Goal: Book appointment/travel/reservation

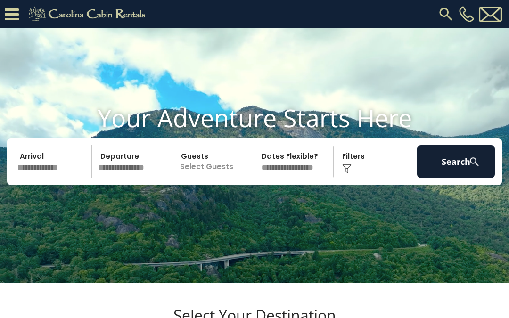
click at [462, 178] on button "Search" at bounding box center [456, 161] width 78 height 33
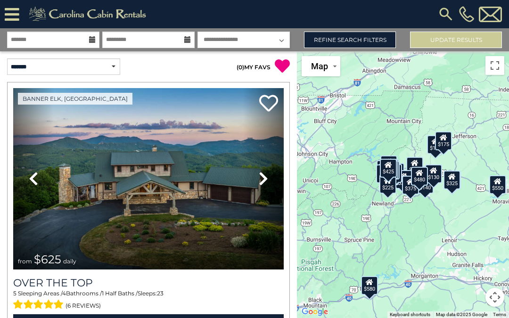
click at [445, 13] on img at bounding box center [445, 14] width 17 height 17
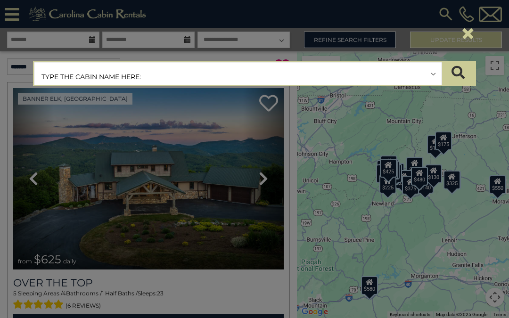
click at [297, 76] on input "text" at bounding box center [237, 74] width 407 height 24
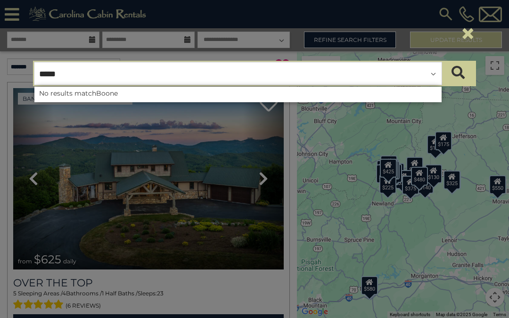
type input "*****"
click at [469, 34] on button "×" at bounding box center [468, 33] width 16 height 26
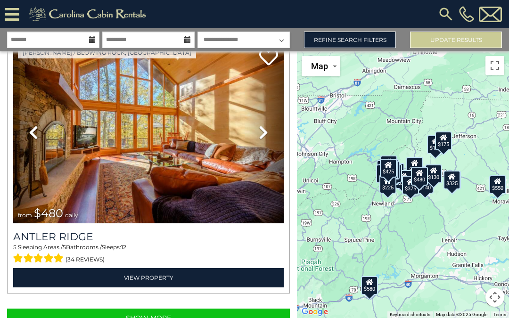
scroll to position [7682, 0]
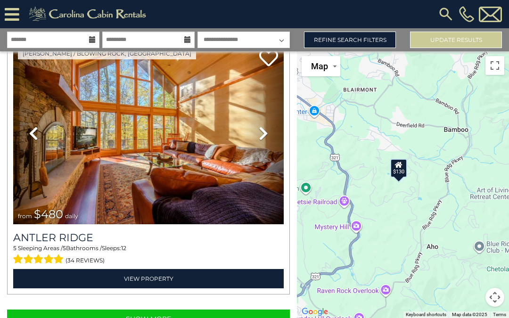
click at [401, 178] on div "$130" at bounding box center [398, 168] width 17 height 19
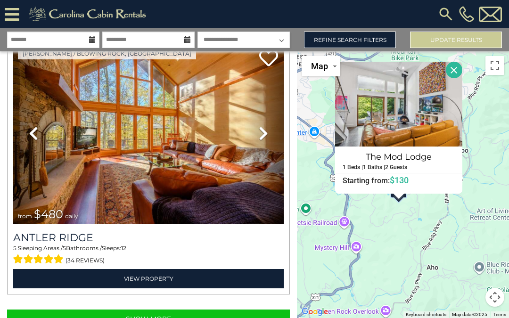
click at [442, 241] on div "$625 $297 $175 $165 $300 $580 $290 $424 $395 $270 $185 $265 $230 $550 $349 $230…" at bounding box center [403, 184] width 212 height 267
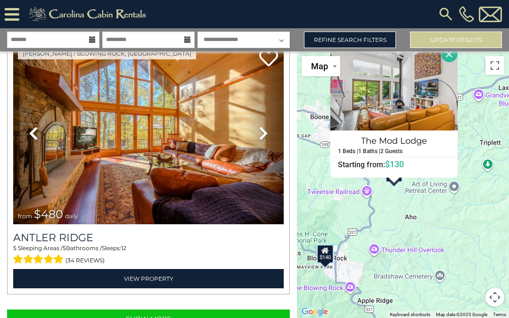
click at [449, 62] on button "Close" at bounding box center [449, 54] width 16 height 16
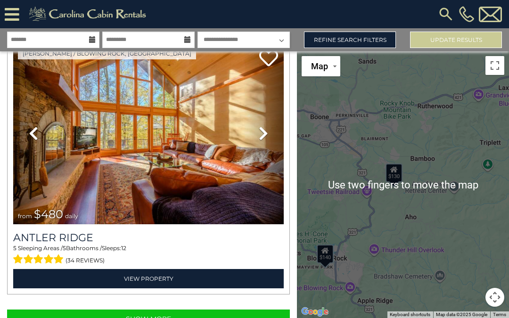
scroll to position [17, 0]
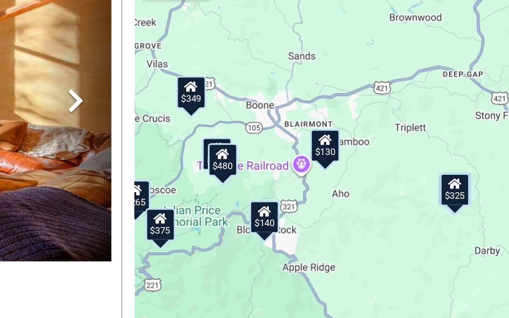
click at [470, 176] on div "$325" at bounding box center [478, 185] width 17 height 19
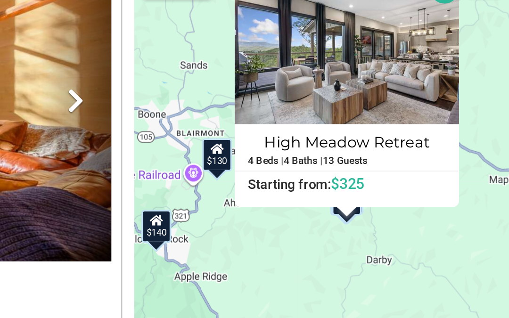
click at [297, 150] on div "$625 $297 $175 $165 $300 $580 $290 $424 $395 $270 $185 $265 $230 $550 $349 $230…" at bounding box center [403, 186] width 212 height 267
click at [297, 149] on div "$625 $297 $175 $165 $300 $580 $290 $424 $395 $270 $185 $265 $230 $550 $349 $230…" at bounding box center [403, 186] width 212 height 267
click at [464, 64] on button "Close" at bounding box center [472, 72] width 16 height 16
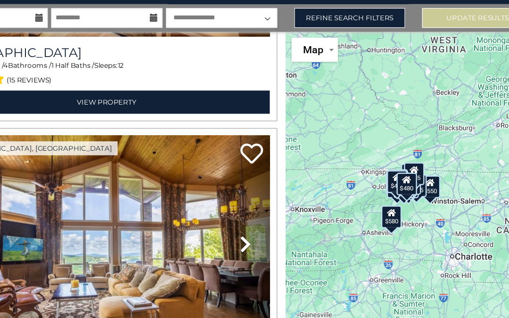
scroll to position [7307, 0]
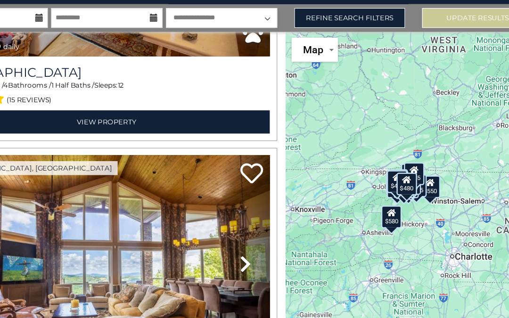
click at [372, 106] on div "$625 $297 $175 $165 $300 $580 $290 $424 $395 $270 $185 $265 $230 $550 $349 $230…" at bounding box center [403, 184] width 212 height 267
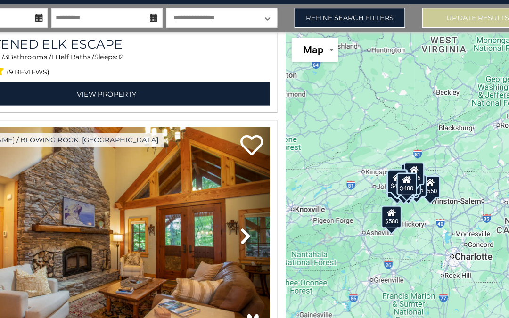
scroll to position [7064, 0]
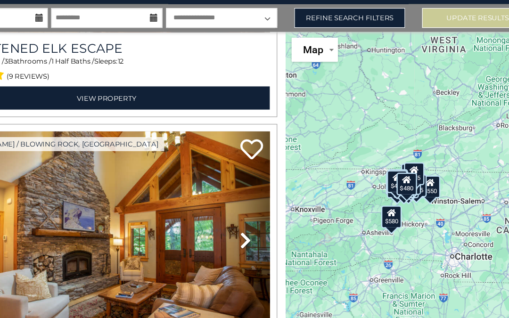
click at [386, 77] on div "$625 $297 $175 $165 $300 $580 $290 $424 $395 $270 $185 $265 $230 $550 $349 $230…" at bounding box center [403, 184] width 212 height 267
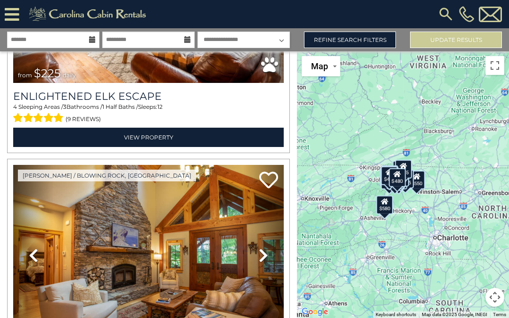
scroll to position [7033, 0]
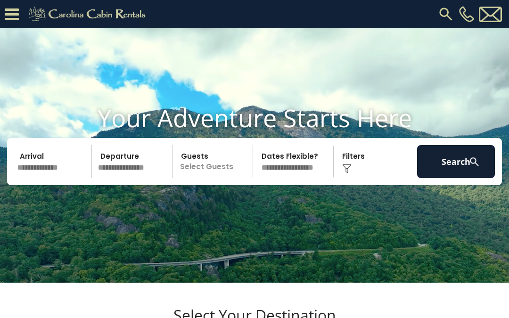
click at [455, 178] on button "Search" at bounding box center [456, 161] width 78 height 33
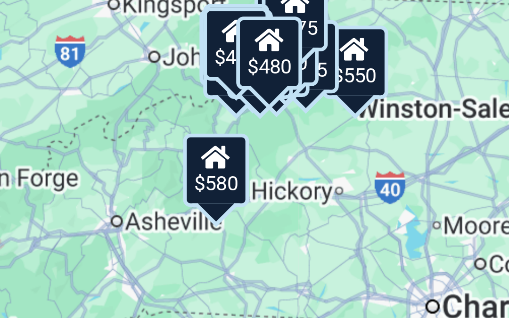
scroll to position [41, 0]
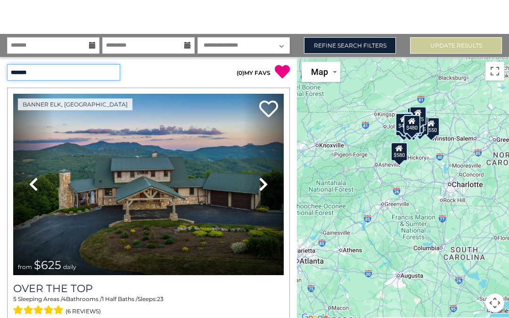
click at [114, 70] on select "**********" at bounding box center [63, 72] width 113 height 16
click at [114, 75] on select "**********" at bounding box center [63, 72] width 113 height 16
